Goal: Participate in discussion: Engage in conversation with other users on a specific topic

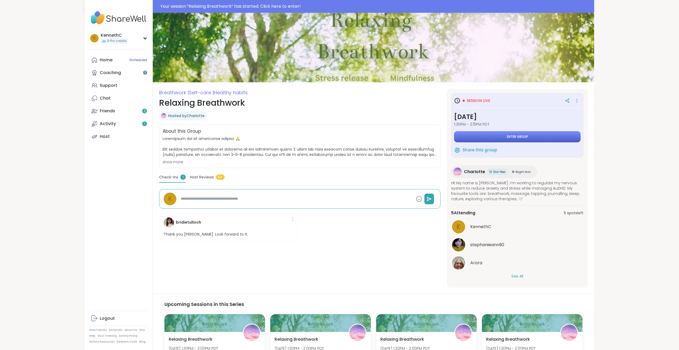
click at [512, 132] on button "Enter group" at bounding box center [517, 136] width 127 height 11
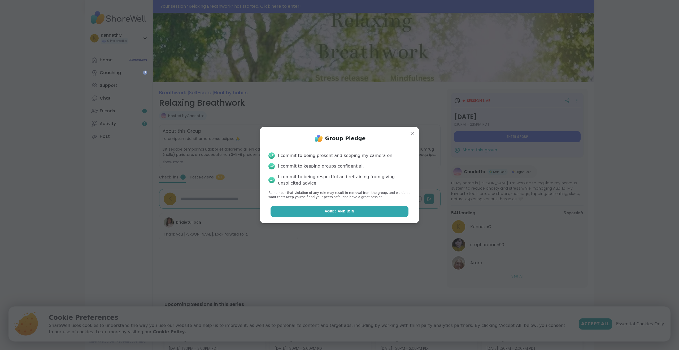
click at [359, 212] on button "Agree and Join" at bounding box center [340, 211] width 138 height 11
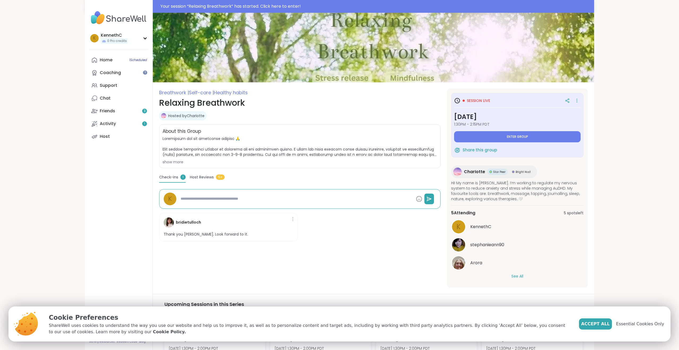
type textarea "*"
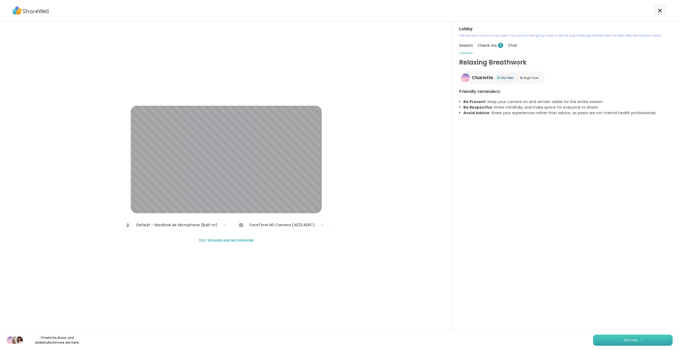
click at [631, 339] on span "Join now" at bounding box center [630, 339] width 15 height 5
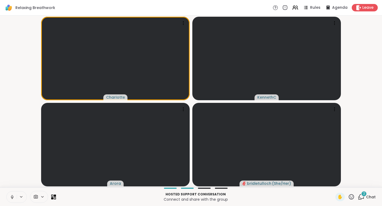
click at [362, 197] on icon at bounding box center [361, 197] width 7 height 7
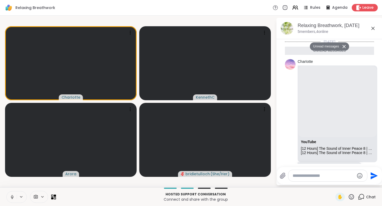
scroll to position [171, 0]
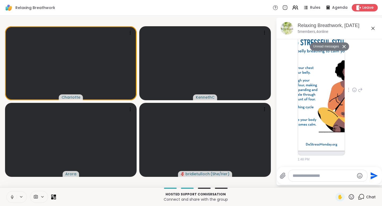
click at [325, 102] on img at bounding box center [321, 88] width 46 height 126
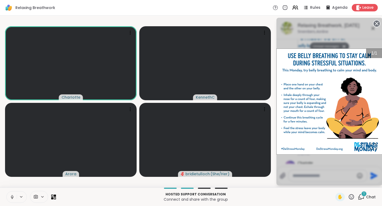
scroll to position [307, 0]
click at [378, 23] on icon at bounding box center [376, 23] width 7 height 7
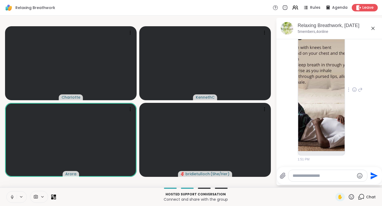
click at [328, 88] on img at bounding box center [321, 88] width 46 height 126
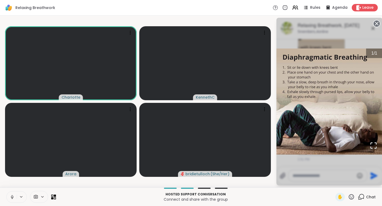
scroll to position [438, 0]
click at [377, 23] on icon at bounding box center [376, 23] width 7 height 7
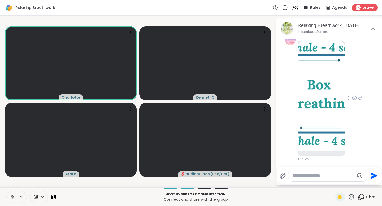
click at [327, 97] on img at bounding box center [321, 96] width 46 height 110
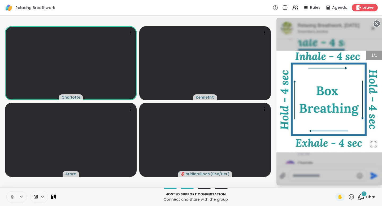
scroll to position [466, 0]
click at [362, 196] on icon at bounding box center [361, 197] width 7 height 7
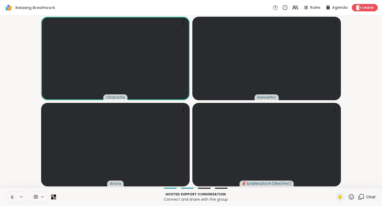
click at [362, 196] on icon at bounding box center [361, 197] width 7 height 7
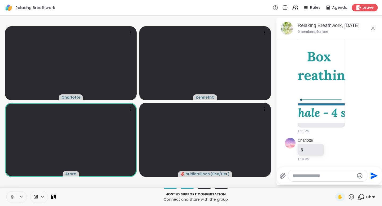
click at [319, 175] on textarea "Type your message" at bounding box center [324, 175] width 62 height 5
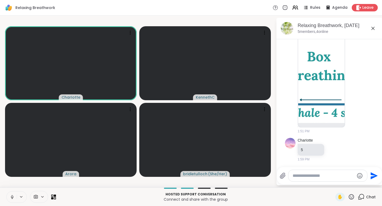
type textarea "*"
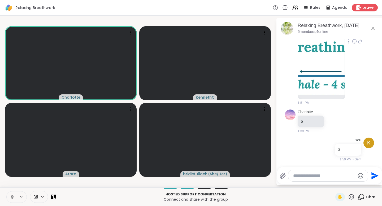
click at [314, 65] on img at bounding box center [321, 40] width 46 height 110
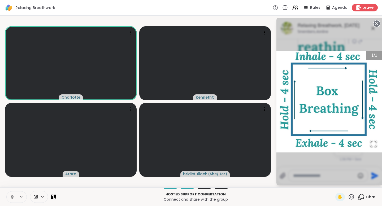
click at [376, 23] on icon at bounding box center [376, 23] width 7 height 7
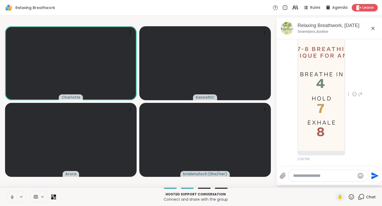
click at [332, 81] on img at bounding box center [321, 92] width 46 height 117
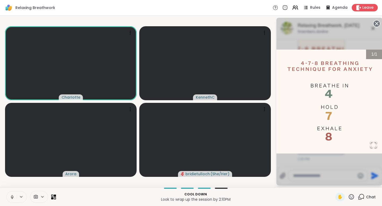
scroll to position [662, 0]
click at [360, 197] on icon at bounding box center [361, 196] width 5 height 5
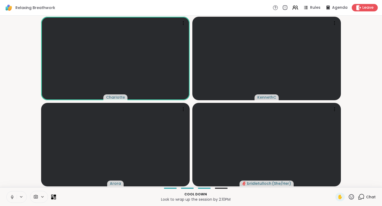
click at [360, 197] on icon at bounding box center [361, 196] width 5 height 5
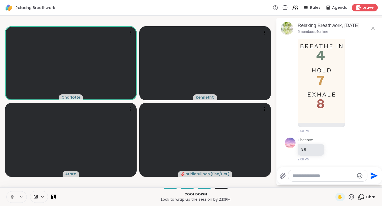
click at [331, 180] on div at bounding box center [327, 175] width 79 height 11
click at [326, 177] on textarea "Type your message" at bounding box center [324, 175] width 62 height 5
type textarea "*"
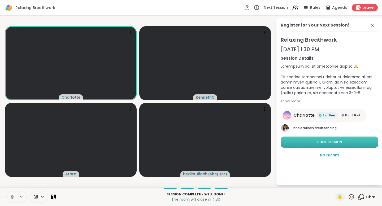
drag, startPoint x: 334, startPoint y: 144, endPoint x: 332, endPoint y: 142, distance: 2.8
click at [332, 142] on span "Book Session" at bounding box center [329, 142] width 25 height 5
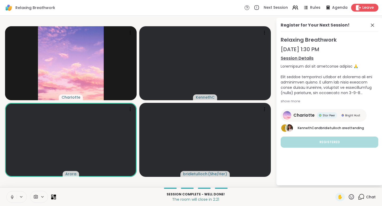
click at [369, 7] on span "Leave" at bounding box center [368, 8] width 12 height 6
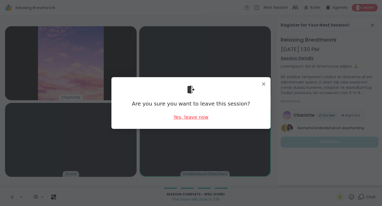
click at [203, 116] on div "Yes, leave now" at bounding box center [191, 117] width 35 height 7
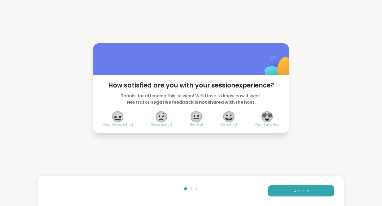
click at [269, 115] on span "😍" at bounding box center [267, 117] width 13 height 10
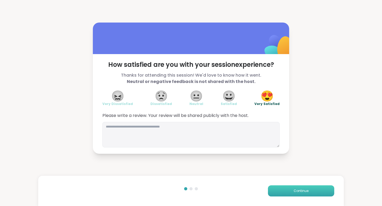
click at [289, 188] on button "Continue" at bounding box center [301, 190] width 66 height 11
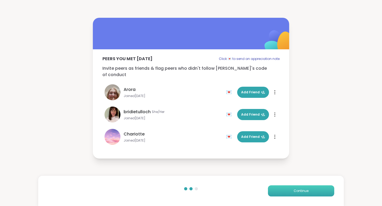
click at [289, 188] on button "Continue" at bounding box center [301, 190] width 66 height 11
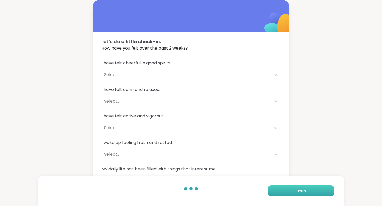
click at [289, 188] on button "Finish" at bounding box center [301, 190] width 66 height 11
